Goal: Use online tool/utility: Use online tool/utility

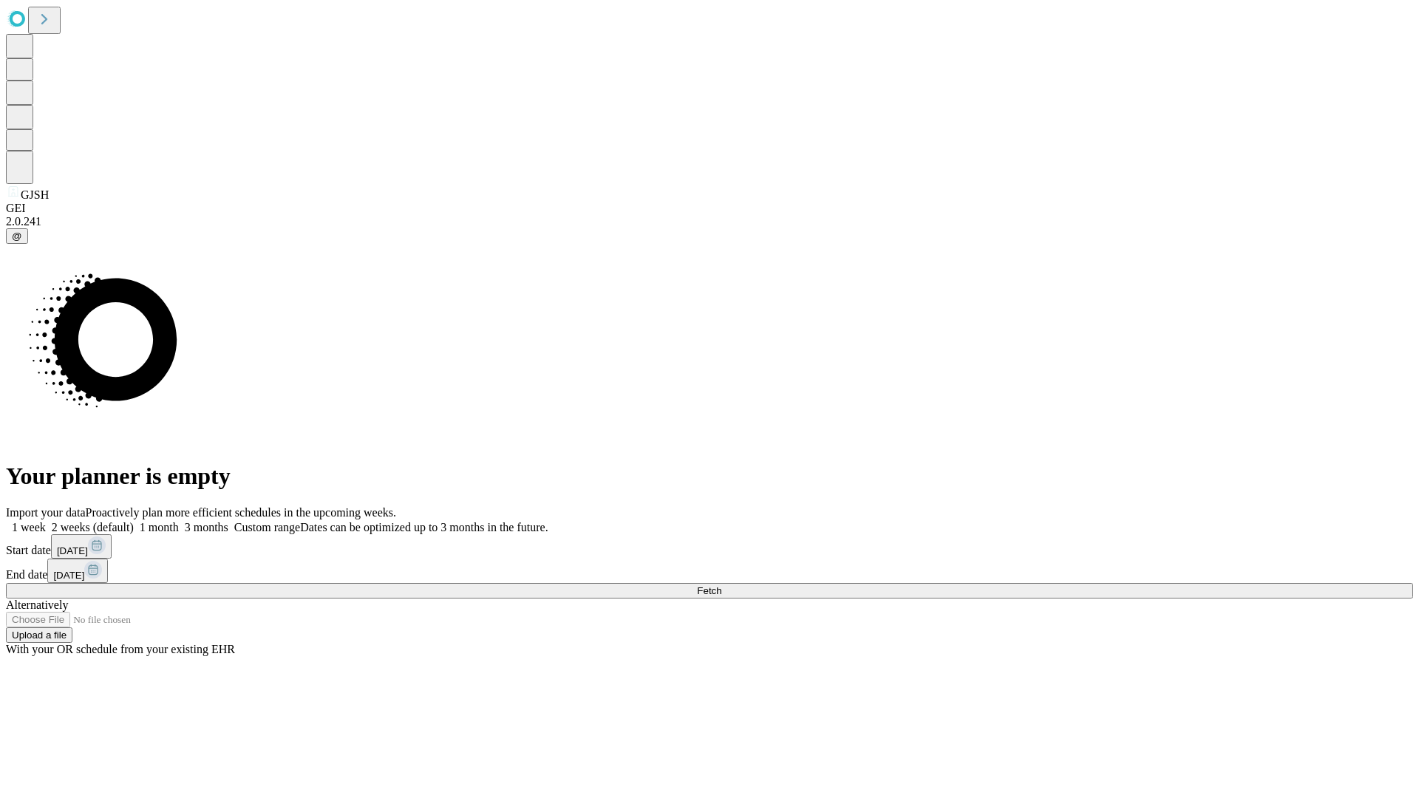
click at [721, 585] on span "Fetch" at bounding box center [709, 590] width 24 height 11
